Goal: Transaction & Acquisition: Purchase product/service

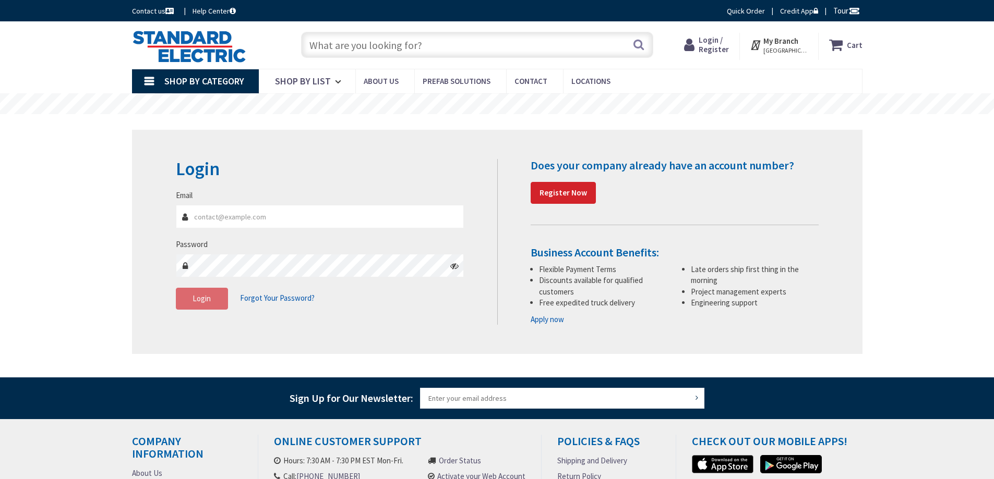
click at [253, 224] on input "Email" at bounding box center [320, 216] width 288 height 23
click at [364, 55] on input "text" at bounding box center [477, 45] width 352 height 26
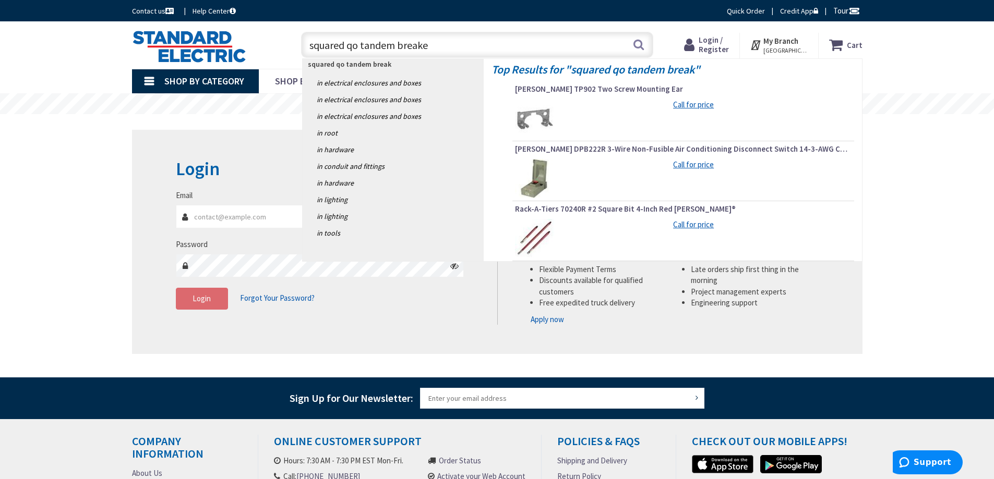
type input "squared qo tandem breaker"
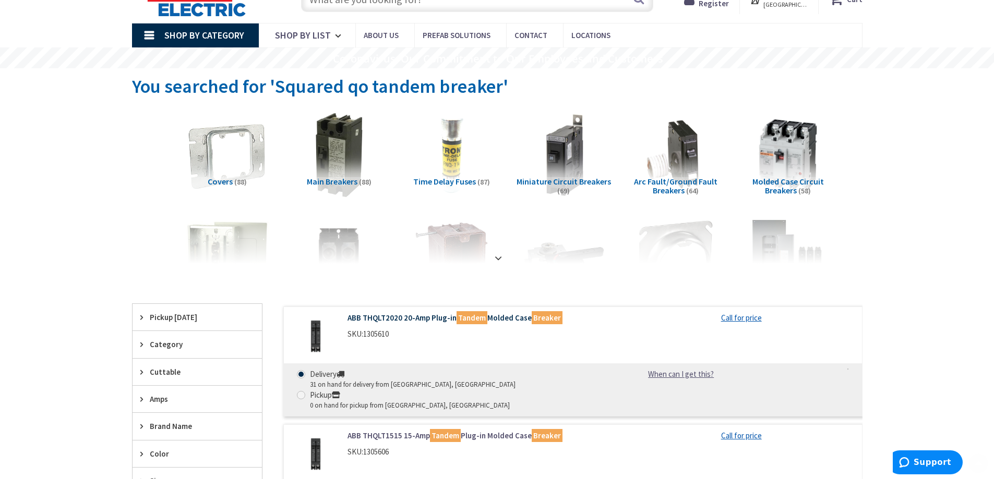
scroll to position [104, 0]
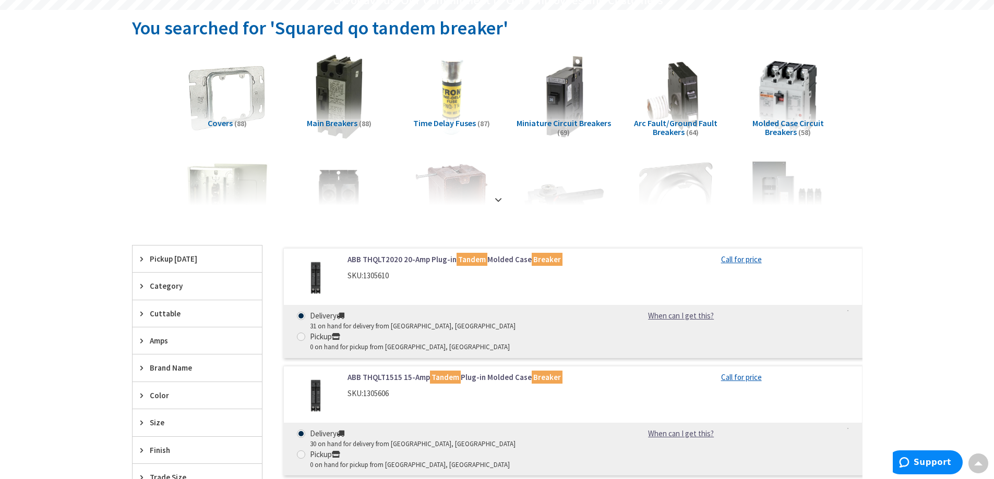
click at [320, 379] on img at bounding box center [316, 396] width 49 height 49
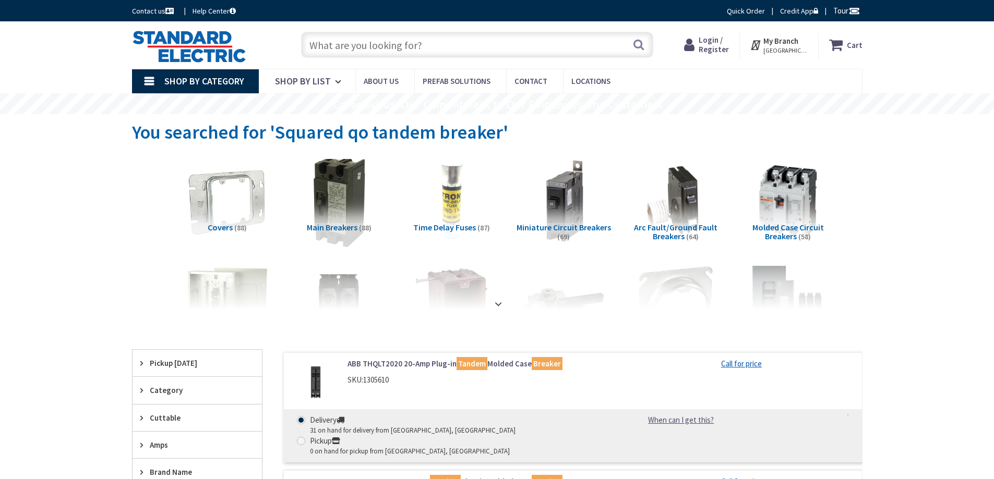
click at [336, 219] on img at bounding box center [339, 201] width 94 height 94
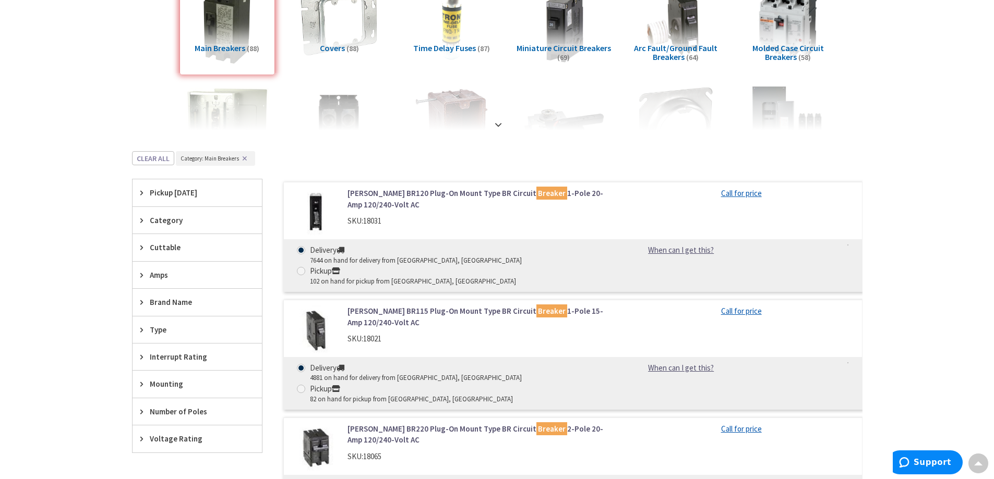
scroll to position [174, 0]
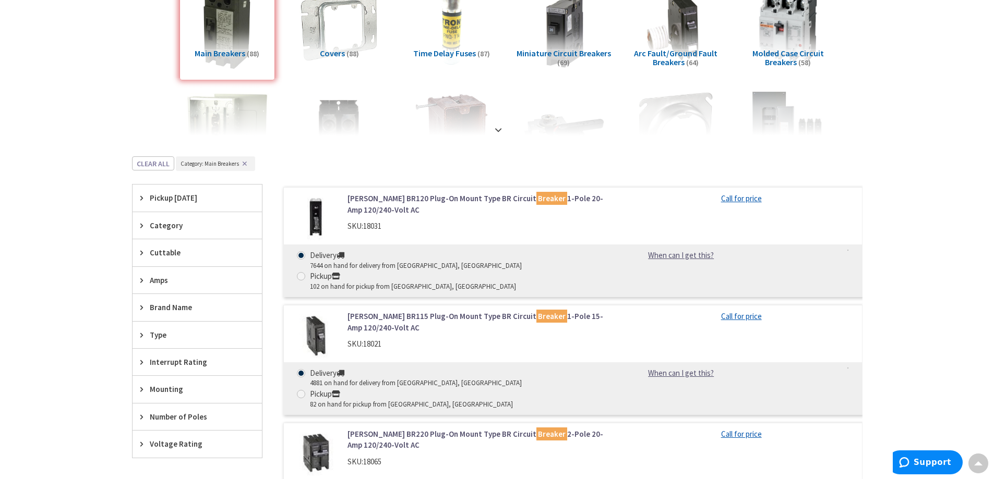
click at [139, 214] on div "Category" at bounding box center [196, 225] width 129 height 27
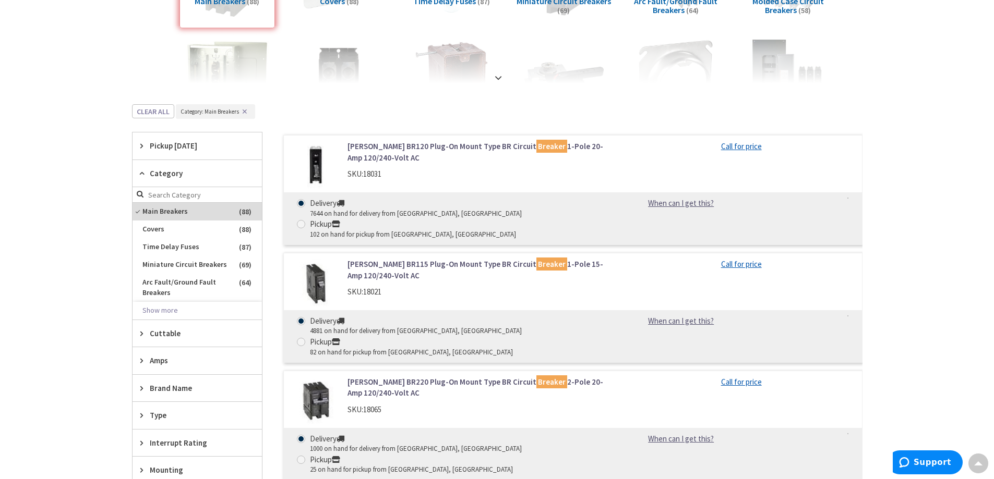
scroll to position [279, 0]
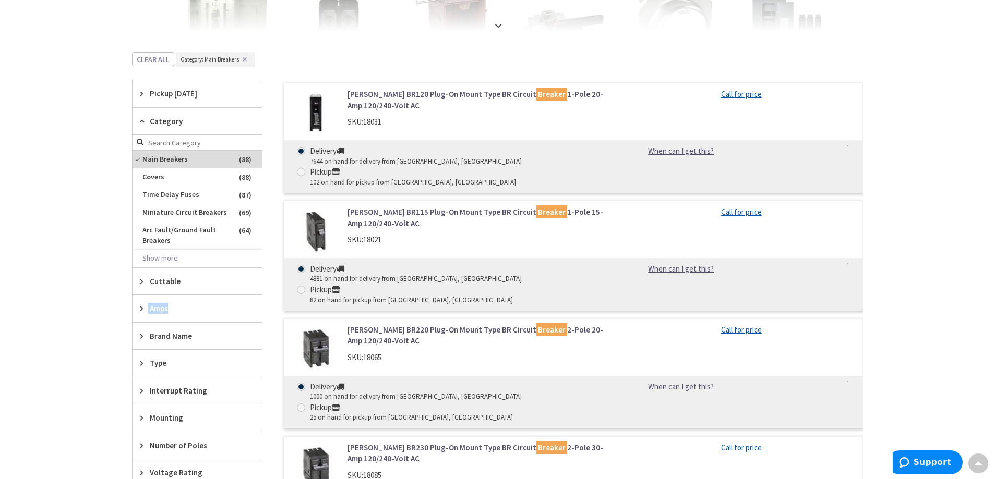
click at [148, 322] on div "Pickup Today Manchester, NH (0 mi) (28) Windham, NH (12.91 mi) (21) Lowell, MA …" at bounding box center [197, 283] width 130 height 407
click at [151, 336] on span "Brand Name" at bounding box center [192, 336] width 85 height 11
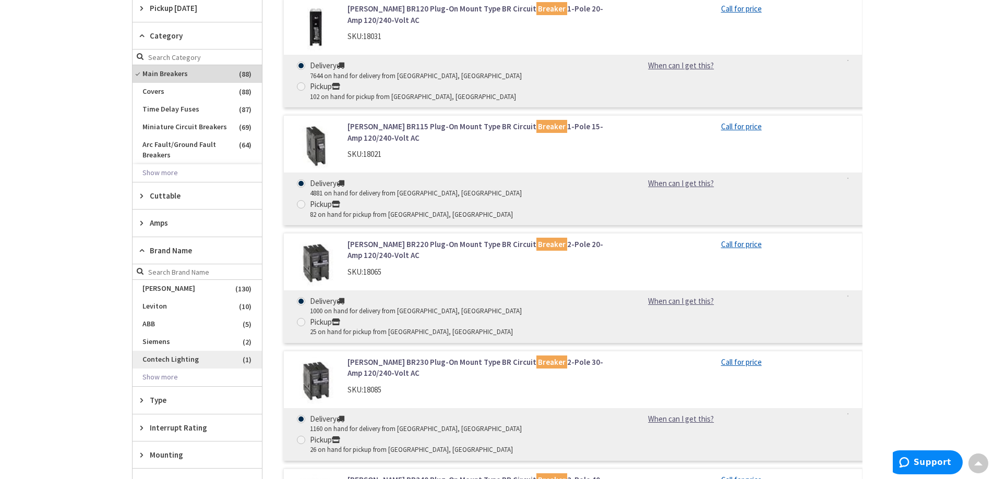
scroll to position [383, 0]
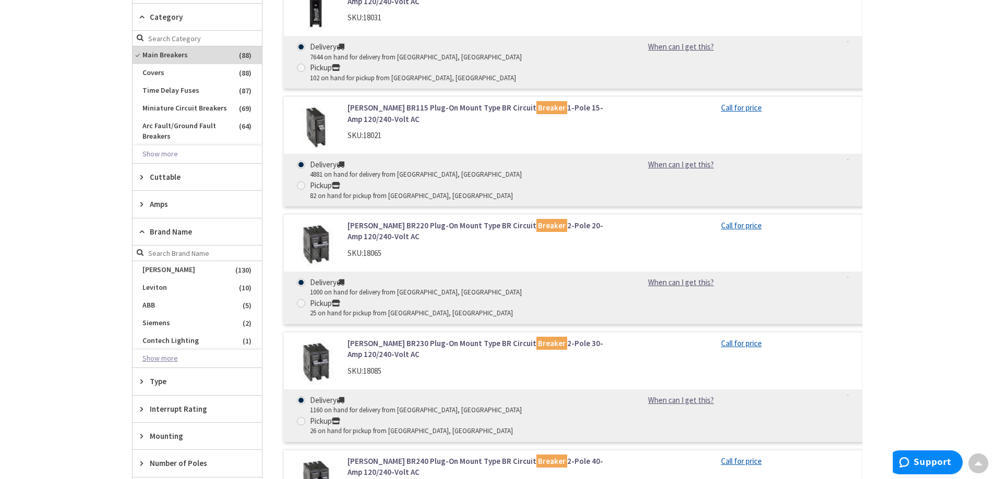
click at [168, 360] on button "Show more" at bounding box center [196, 359] width 129 height 18
click at [153, 294] on span "Leviton" at bounding box center [196, 288] width 129 height 18
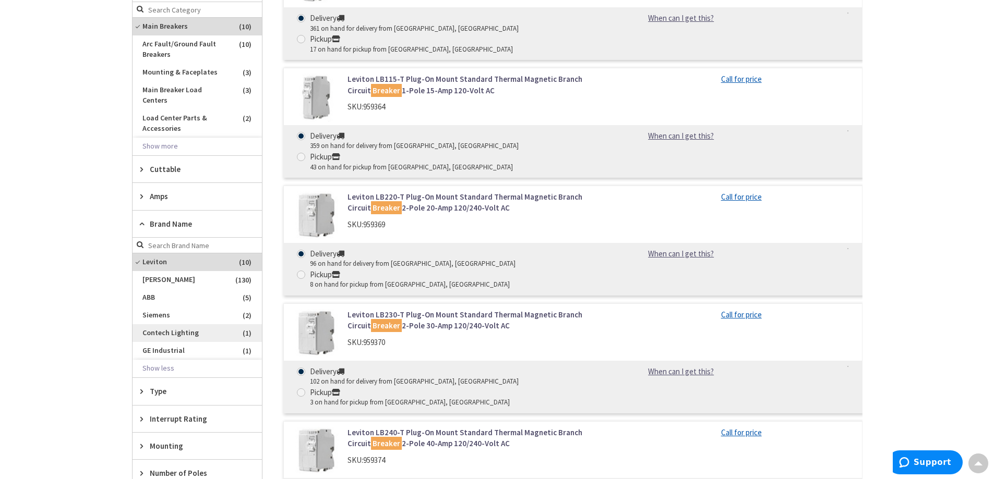
scroll to position [498, 0]
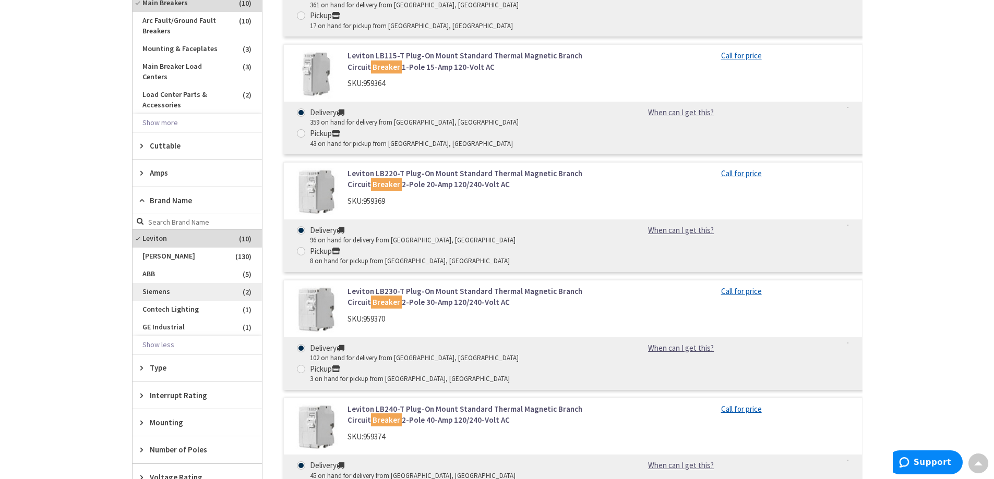
click at [156, 285] on span "Siemens" at bounding box center [196, 292] width 129 height 18
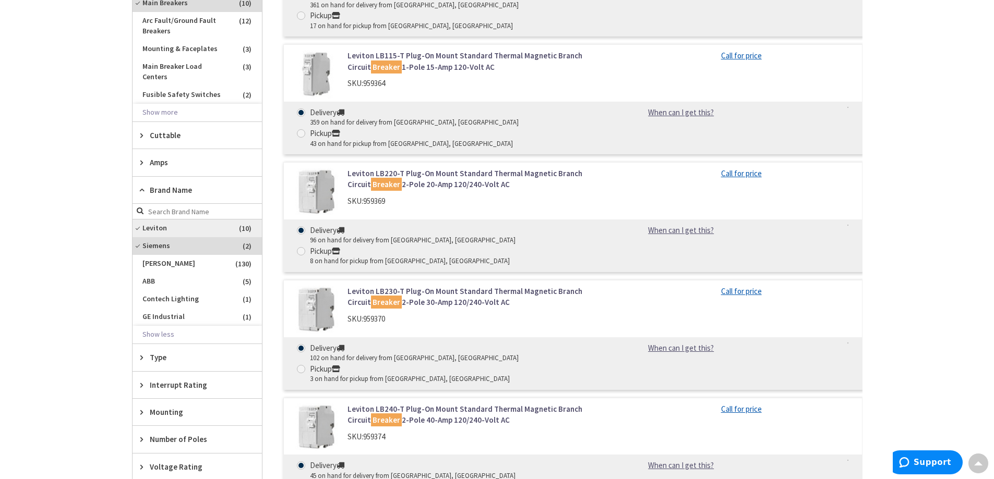
click at [142, 220] on span "Leviton" at bounding box center [196, 229] width 129 height 18
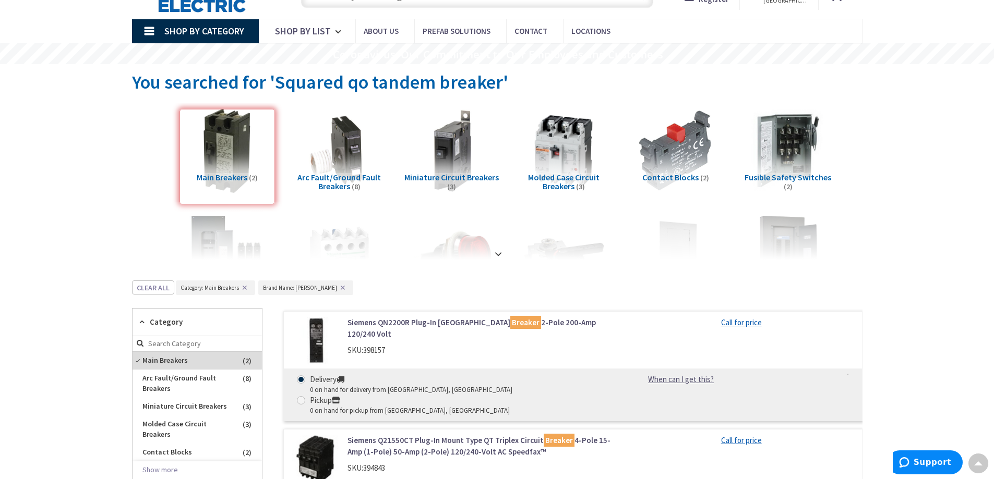
scroll to position [0, 0]
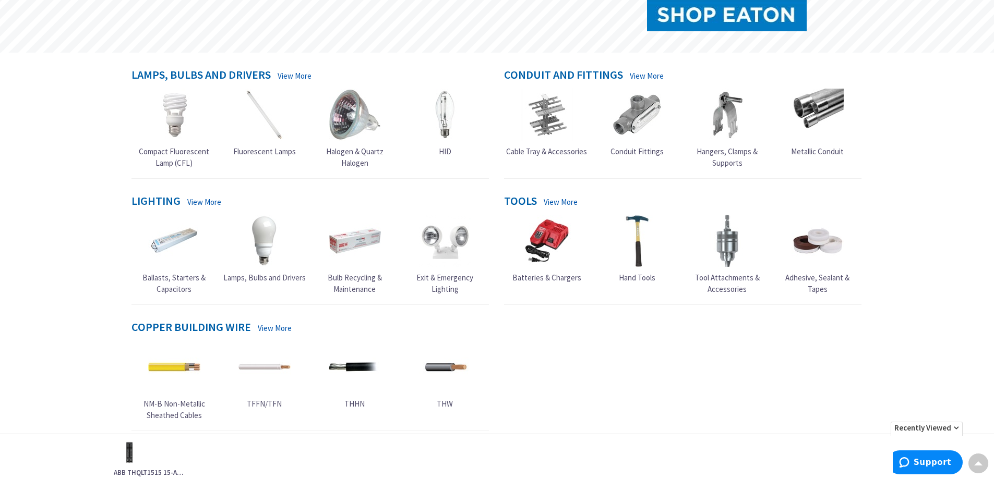
scroll to position [313, 0]
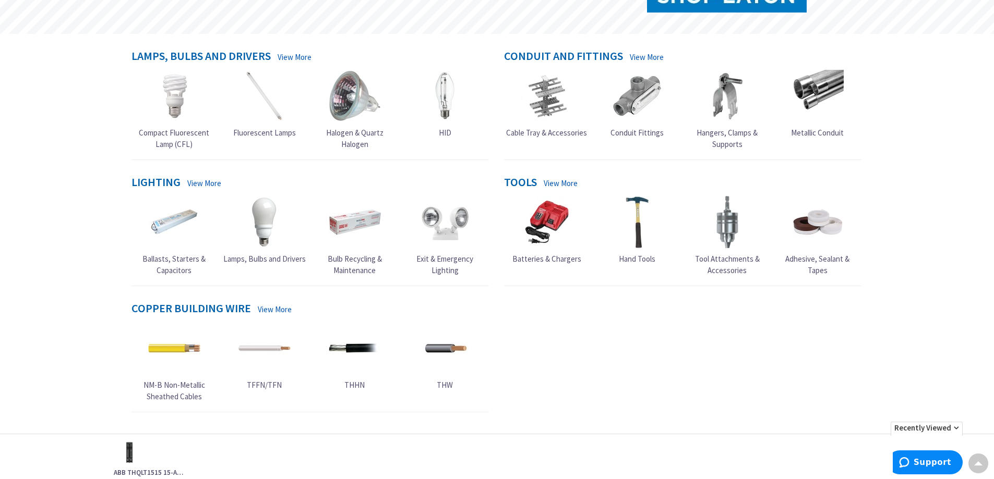
click at [212, 289] on div "Lamps, Bulbs and Drivers View More Compact Fluorescent Lamp (CFL) Fluorescent L…" at bounding box center [497, 239] width 746 height 379
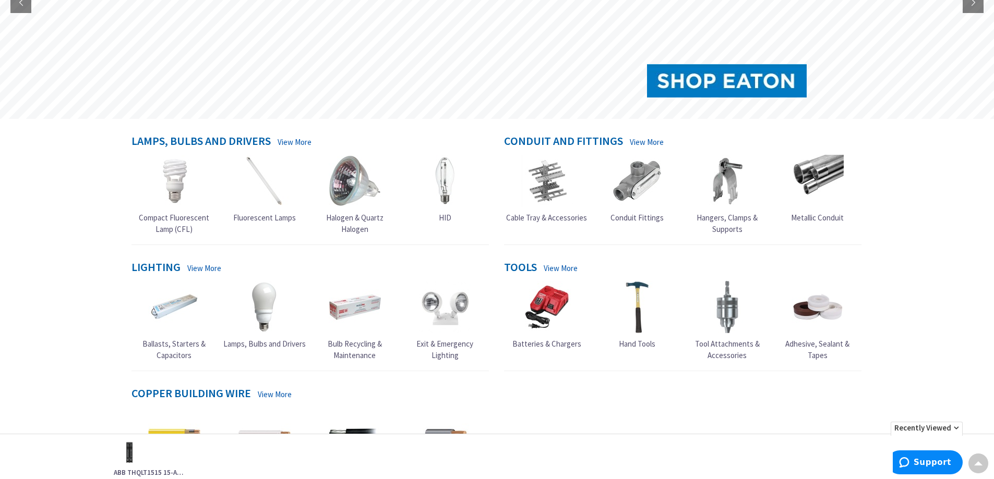
scroll to position [0, 0]
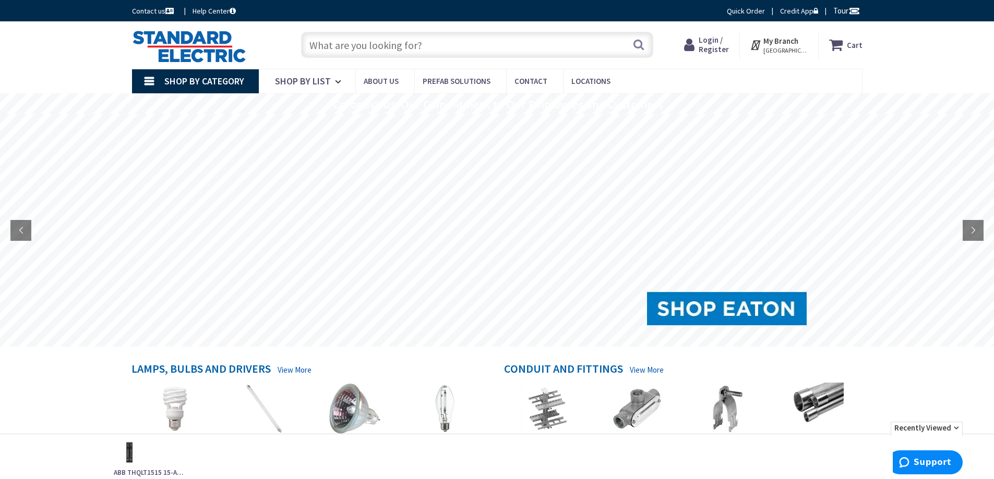
click at [326, 34] on input "text" at bounding box center [477, 45] width 352 height 26
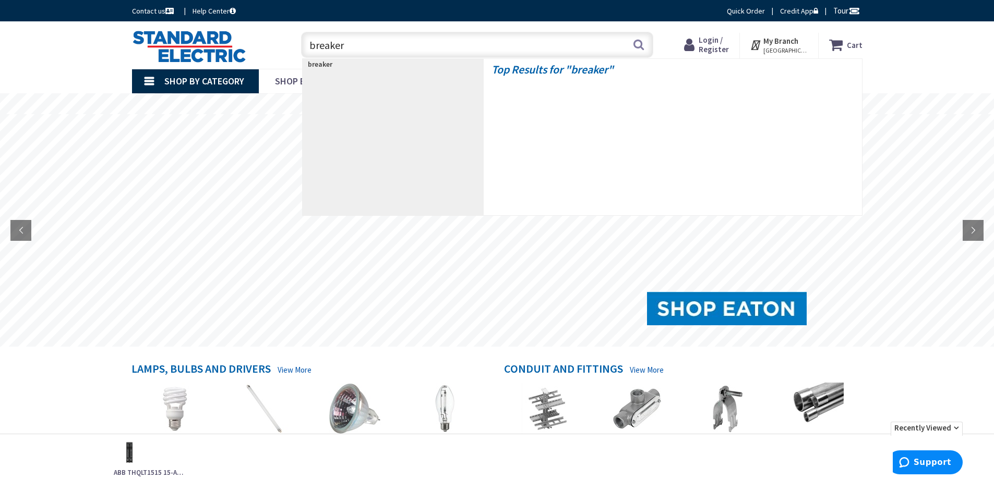
type input "breaker"
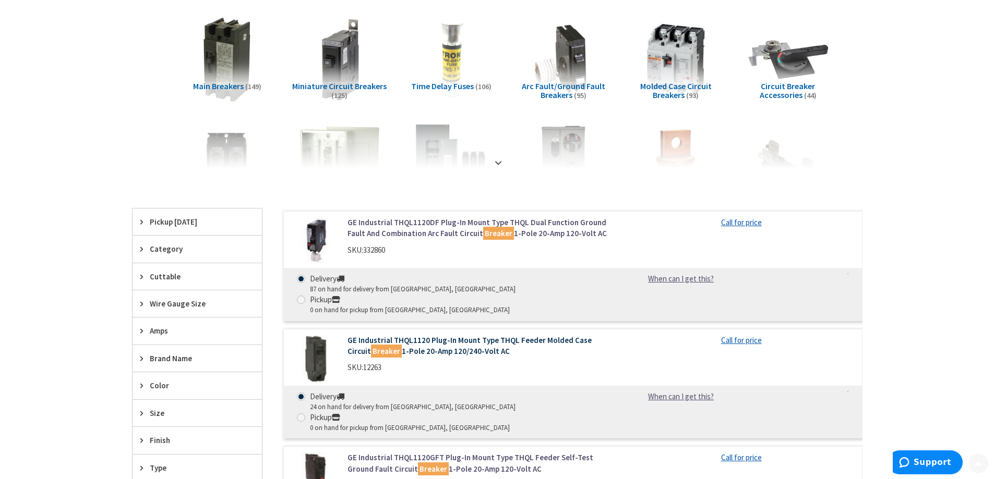
scroll to position [156, 0]
